Goal: Check status: Check status

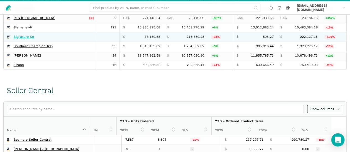
scroll to position [203, 0]
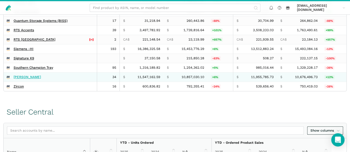
click at [30, 79] on link "[PERSON_NAME]" at bounding box center [27, 77] width 27 height 4
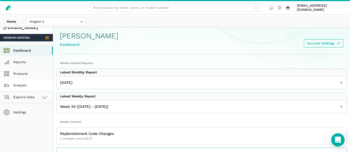
scroll to position [7, 0]
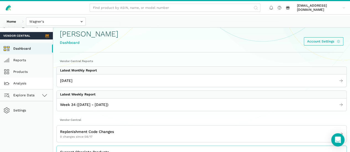
click at [34, 86] on link "Analysis" at bounding box center [26, 84] width 53 height 12
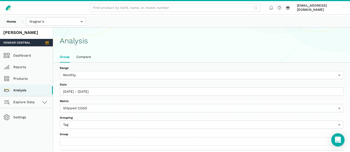
scroll to position [2, 0]
select select "(All Products)"
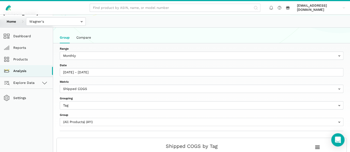
scroll to position [14, 0]
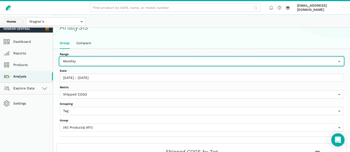
click at [113, 65] on input "text" at bounding box center [201, 61] width 283 height 8
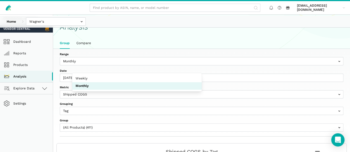
click at [135, 54] on div "Range Weekly Monthly Date 07/28/2024 - 08/02/2025 Metric Shipped COGS Net Recei…" at bounding box center [201, 93] width 296 height 88
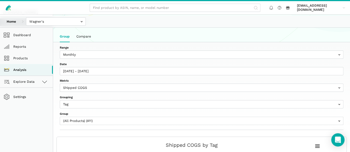
scroll to position [21, 0]
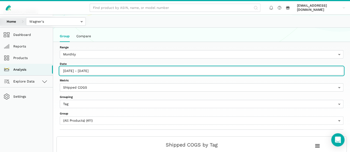
type input "07/28/2024"
type input "08/02/2025"
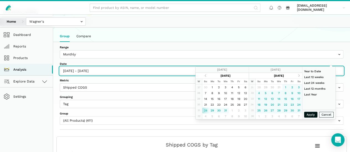
click at [235, 67] on input "07/28/2024 - 08/02/2025" at bounding box center [201, 71] width 283 height 8
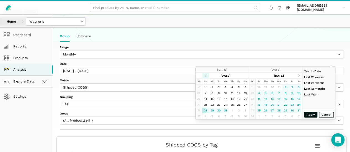
click at [202, 78] on th at bounding box center [205, 76] width 7 height 6
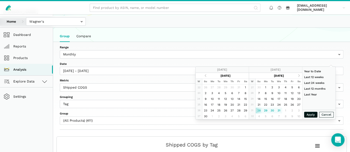
click at [202, 78] on th at bounding box center [205, 76] width 7 height 6
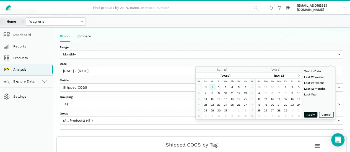
type input "[DATE]"
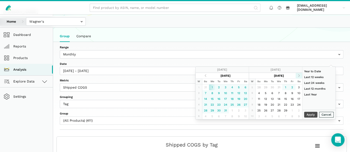
click at [295, 78] on th at bounding box center [298, 76] width 7 height 6
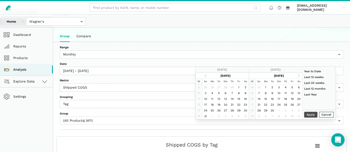
click at [295, 78] on th at bounding box center [298, 76] width 7 height 6
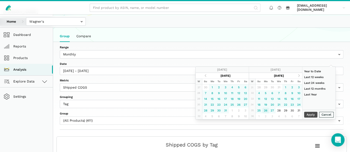
type input "08/26/2024"
type input "02/26/2024"
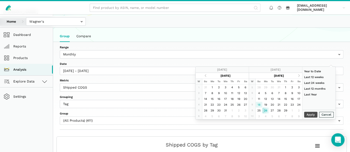
type input "02/18/2024"
click at [267, 42] on ul "Group Compare" at bounding box center [201, 36] width 290 height 11
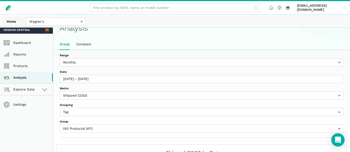
scroll to position [0, 0]
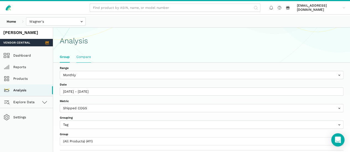
click at [94, 62] on link "Compare" at bounding box center [83, 57] width 21 height 11
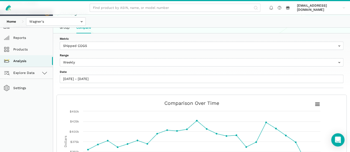
scroll to position [28, 0]
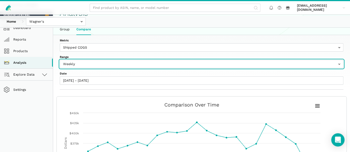
click at [181, 60] on input "text" at bounding box center [201, 64] width 283 height 8
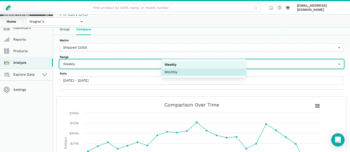
select select "Monthly"
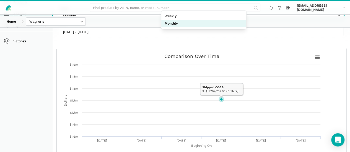
scroll to position [34, 0]
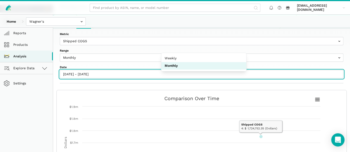
type input "[DATE]"
click at [267, 70] on input "[DATE] - [DATE]" at bounding box center [201, 74] width 283 height 8
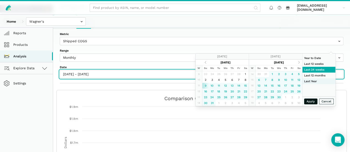
type input "[DATE]"
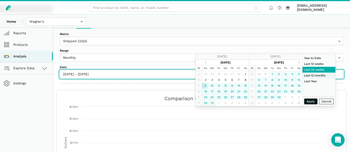
type input "[DATE]"
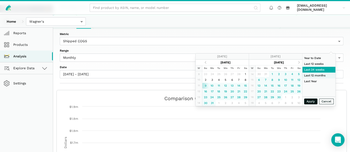
click at [312, 77] on li "Last 12 months" at bounding box center [318, 76] width 33 height 6
type input "[DATE] - [DATE]"
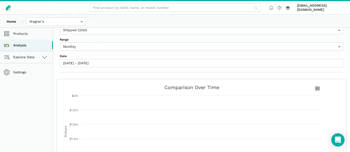
scroll to position [53, 0]
